Goal: Find specific page/section: Find specific page/section

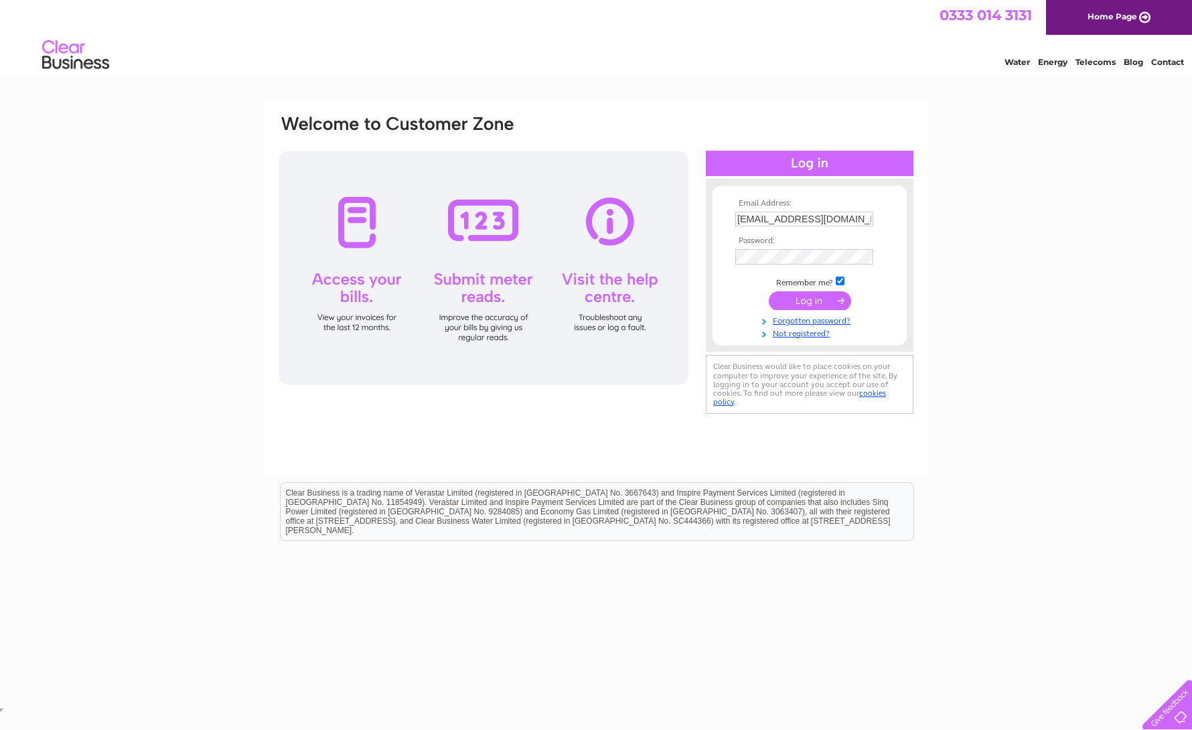
click at [818, 303] on input "submit" at bounding box center [810, 300] width 82 height 19
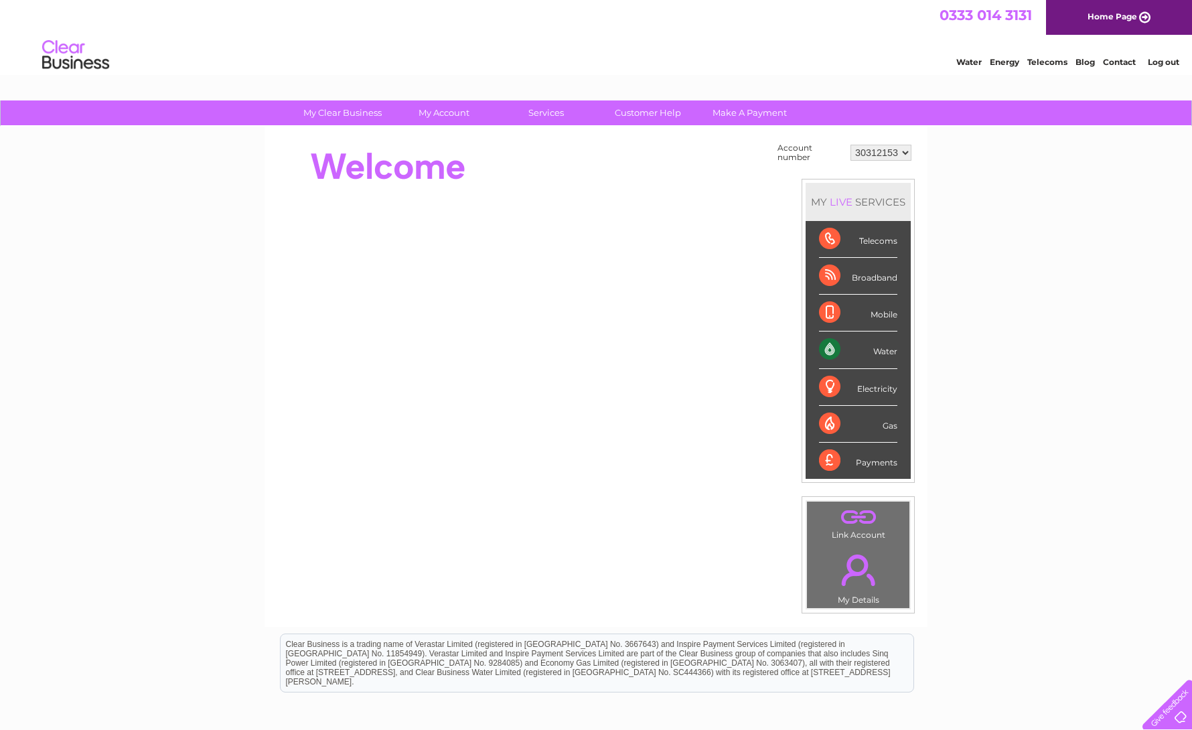
click at [828, 353] on div "Water" at bounding box center [858, 349] width 78 height 37
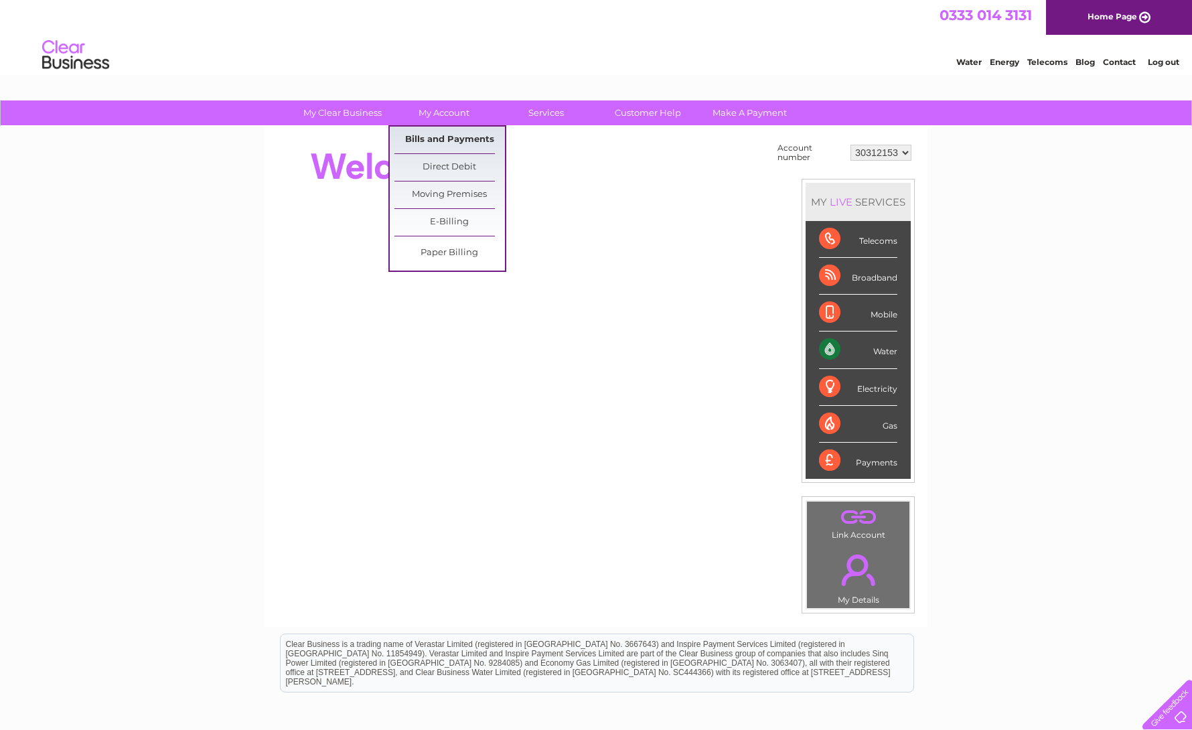
click at [459, 145] on link "Bills and Payments" at bounding box center [449, 140] width 110 height 27
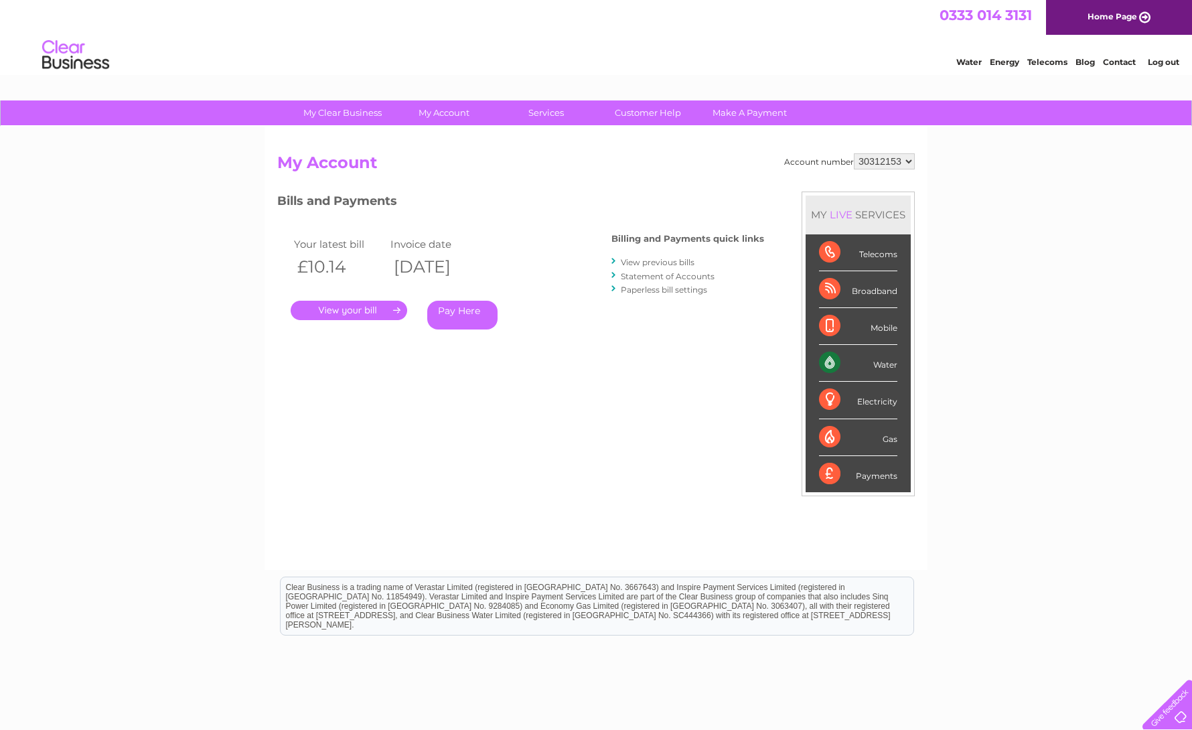
click at [378, 308] on link "." at bounding box center [349, 310] width 117 height 19
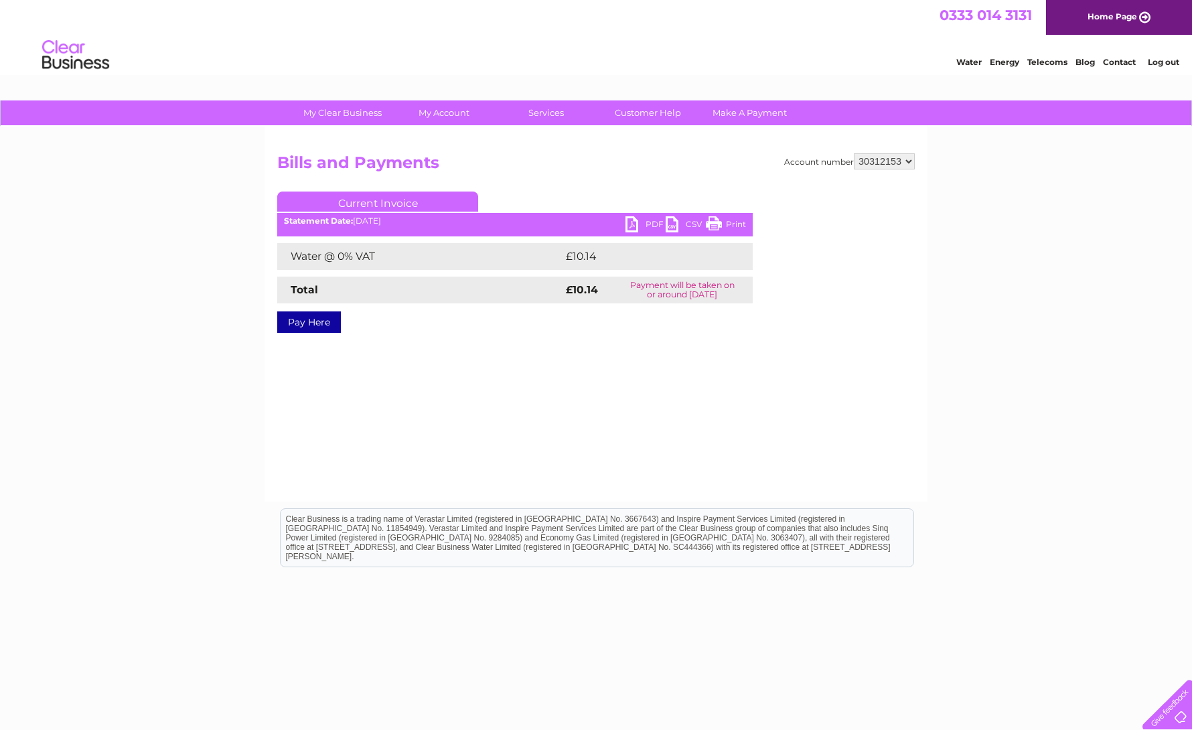
click at [652, 226] on link "PDF" at bounding box center [645, 225] width 40 height 19
